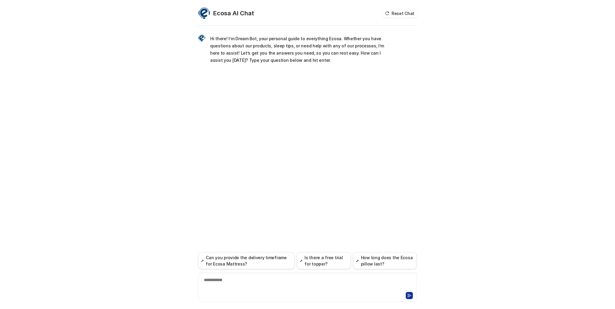
click at [277, 286] on div "**********" at bounding box center [308, 284] width 216 height 14
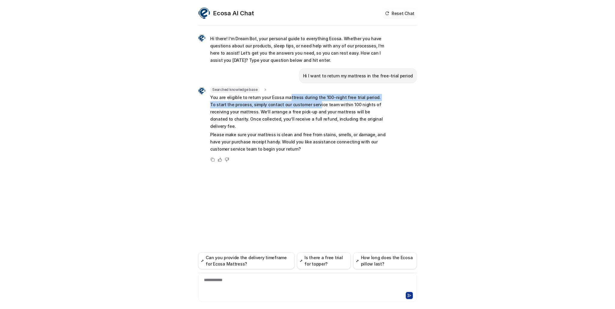
drag, startPoint x: 286, startPoint y: 95, endPoint x: 299, endPoint y: 104, distance: 16.0
click at [299, 104] on p "You are eligible to return your Ecosa mattress during the 100-night free trial …" at bounding box center [298, 112] width 176 height 36
click at [290, 120] on p "You are eligible to return your Ecosa mattress during the 100-night free trial …" at bounding box center [298, 112] width 176 height 36
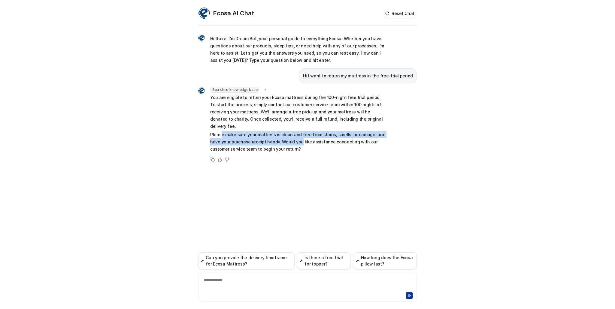
drag, startPoint x: 221, startPoint y: 126, endPoint x: 287, endPoint y: 136, distance: 66.2
click at [287, 136] on p "Please make sure your mattress is clean and free from stains, smells, or damage…" at bounding box center [298, 142] width 176 height 22
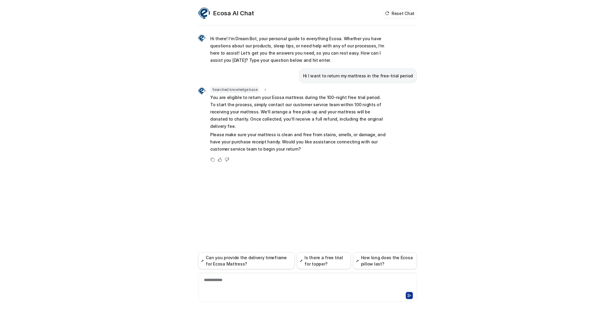
click at [255, 284] on div "**********" at bounding box center [308, 284] width 216 height 14
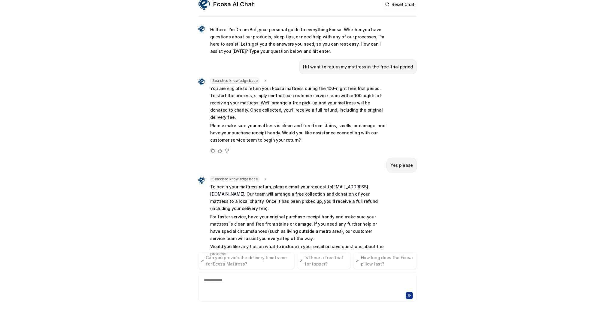
scroll to position [16, 0]
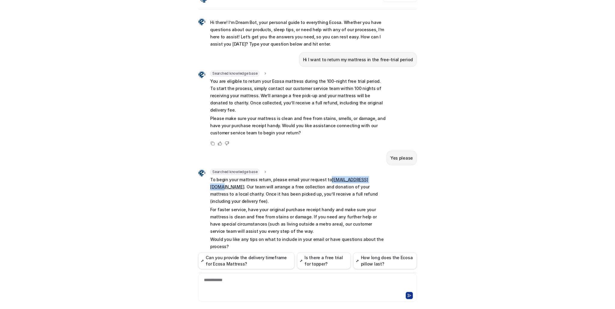
drag, startPoint x: 322, startPoint y: 172, endPoint x: 368, endPoint y: 173, distance: 46.2
click at [368, 176] on p "To begin your mattress return, please email your request to [EMAIL_ADDRESS][DOM…" at bounding box center [298, 190] width 176 height 29
copy p "[EMAIL_ADDRESS][DOMAIN_NAME]"
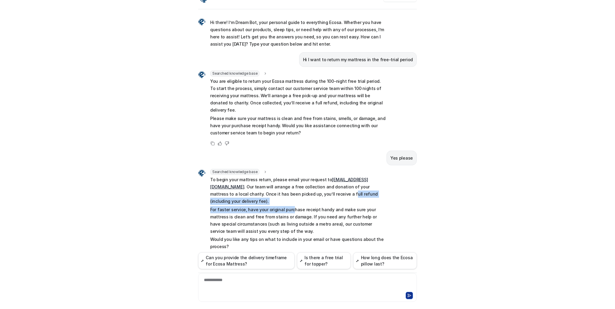
drag, startPoint x: 279, startPoint y: 183, endPoint x: 287, endPoint y: 198, distance: 16.5
click at [287, 198] on span "To begin your mattress return, please email your request to [EMAIL_ADDRESS][DOM…" at bounding box center [298, 213] width 176 height 74
click at [320, 206] on p "For faster service, have your original purchase receipt handy and make sure you…" at bounding box center [298, 220] width 176 height 29
drag, startPoint x: 310, startPoint y: 197, endPoint x: 267, endPoint y: 185, distance: 44.8
click at [267, 185] on span "To begin your mattress return, please email your request to [EMAIL_ADDRESS][DOM…" at bounding box center [298, 213] width 176 height 74
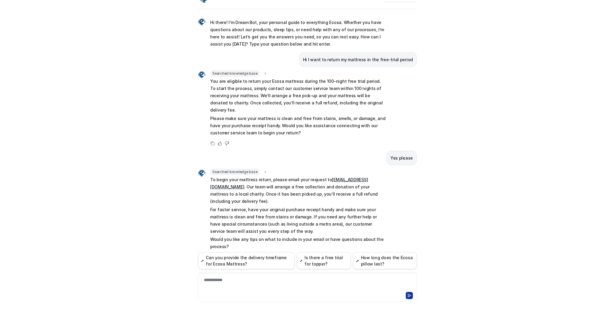
click at [282, 236] on p "Would you like any tips on what to include in your email or have questions abou…" at bounding box center [298, 243] width 176 height 14
click at [285, 287] on div "**********" at bounding box center [308, 284] width 216 height 14
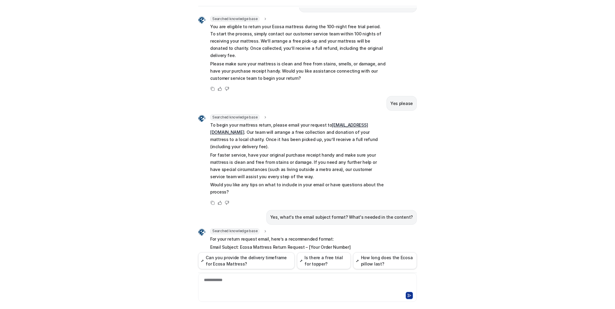
scroll to position [174, 0]
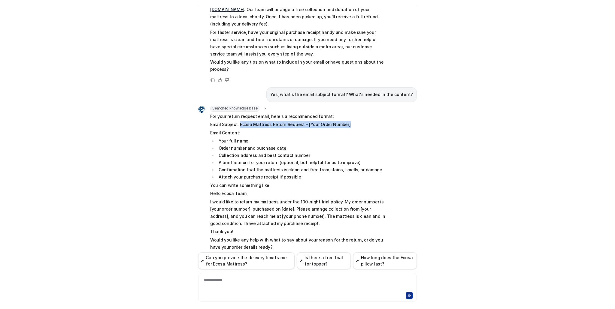
drag, startPoint x: 236, startPoint y: 109, endPoint x: 352, endPoint y: 111, distance: 115.9
click at [352, 121] on p "Email Subject: Ecosa Mattress Return Request – [Your Order Number]" at bounding box center [298, 124] width 176 height 7
copy p "Ecosa Mattress Return Request – [Your Order Number]"
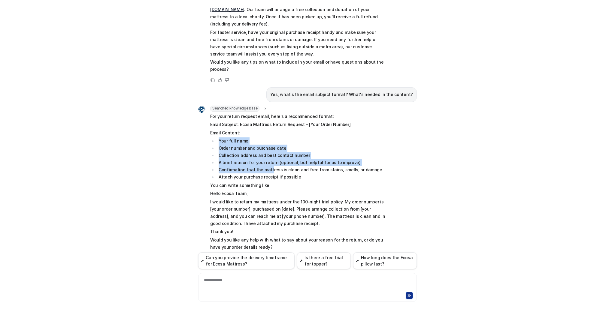
drag, startPoint x: 215, startPoint y: 125, endPoint x: 266, endPoint y: 152, distance: 57.7
click at [266, 152] on ul "Your full name Order number and purchase date Collection address and best conta…" at bounding box center [298, 158] width 176 height 43
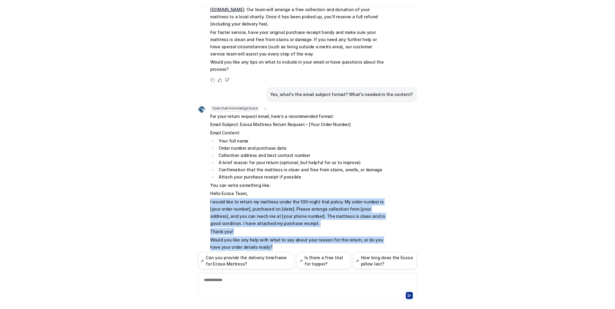
drag, startPoint x: 260, startPoint y: 233, endPoint x: 206, endPoint y: 185, distance: 71.0
click at [206, 185] on div "Searched knowledge base search_queries : "mattress return email subject,mattres…" at bounding box center [292, 179] width 188 height 146
click at [255, 209] on p "I would like to return my mattress under the 100-night trial policy. My order n…" at bounding box center [298, 212] width 176 height 29
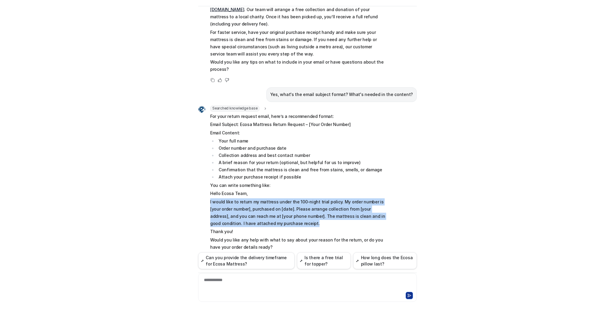
drag, startPoint x: 283, startPoint y: 206, endPoint x: 206, endPoint y: 187, distance: 79.3
click at [206, 187] on div "Searched knowledge base search_queries : "mattress return email subject,mattres…" at bounding box center [292, 179] width 188 height 146
copy p "I would like to return my mattress under the 100-night trial policy. My order n…"
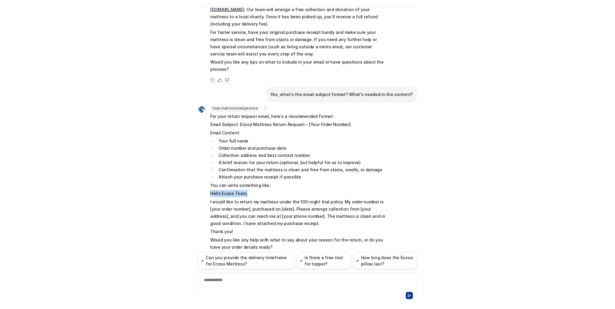
drag, startPoint x: 246, startPoint y: 179, endPoint x: 209, endPoint y: 175, distance: 37.4
click at [210, 190] on p "Hello Ecosa Team," at bounding box center [298, 193] width 176 height 7
copy p "Hello Ecosa Team,"
